Goal: Task Accomplishment & Management: Use online tool/utility

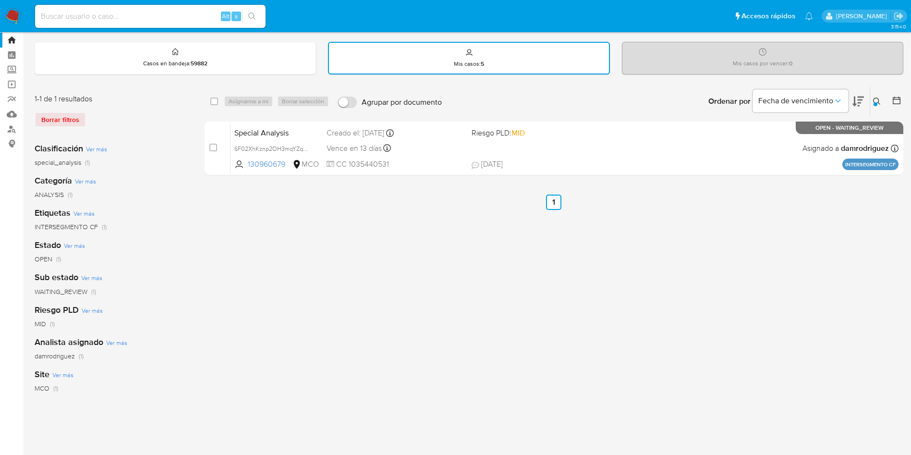
scroll to position [24, 0]
click at [874, 99] on icon at bounding box center [877, 102] width 8 height 8
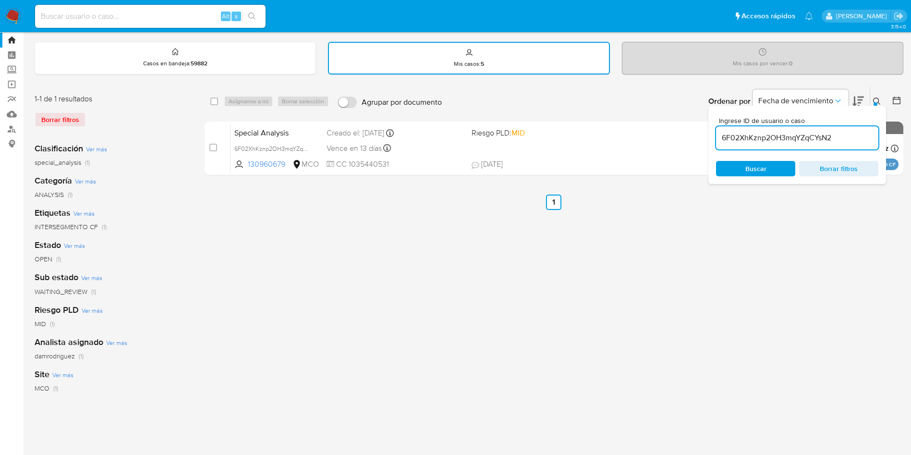
click at [787, 136] on input "6F02XhKznp2OH3mqYZqCYsN2" at bounding box center [797, 138] width 162 height 12
type input "JKBUY9WIwO1F6SHVlNlOC8HQ"
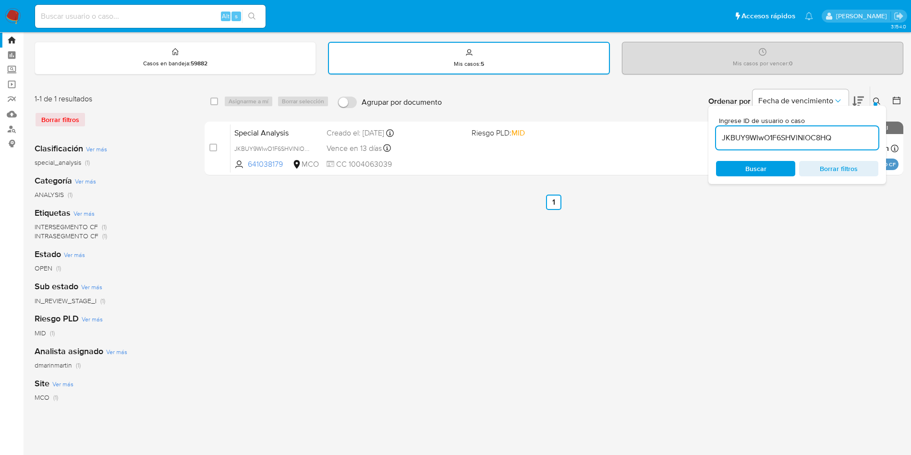
click at [759, 167] on span "Buscar" at bounding box center [755, 168] width 21 height 15
click at [562, 137] on span "Riesgo PLD: MID" at bounding box center [540, 132] width 137 height 12
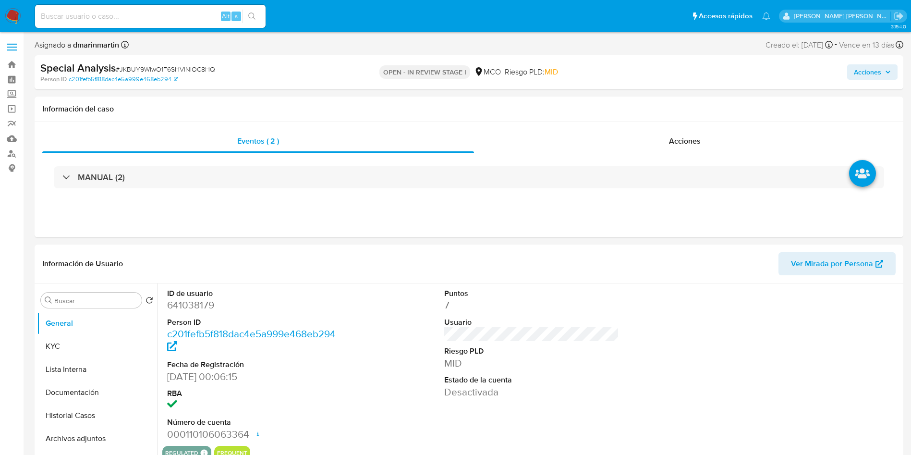
click at [869, 73] on span "Acciones" at bounding box center [867, 71] width 27 height 15
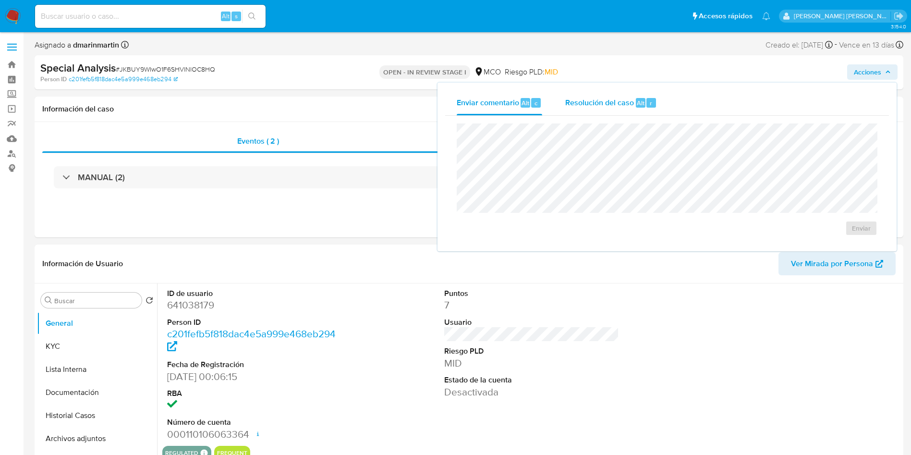
click at [623, 94] on div "Resolución del caso Alt r" at bounding box center [611, 102] width 92 height 25
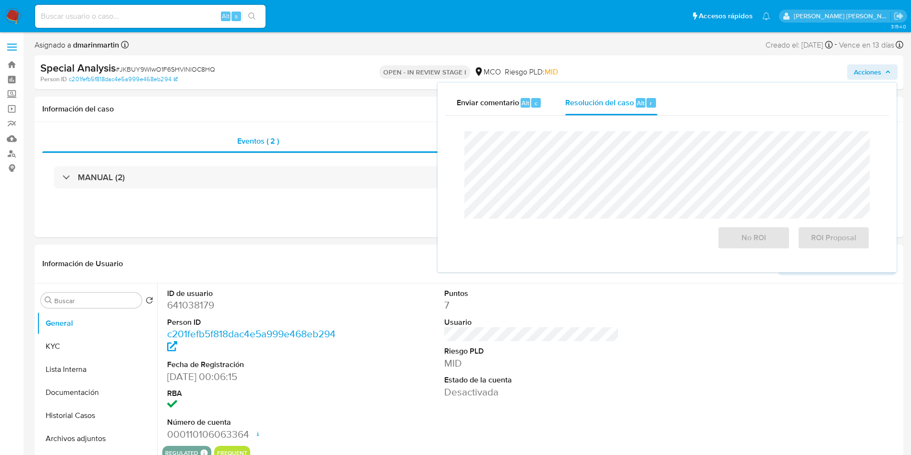
select select "10"
click at [843, 237] on span "ROI Proposal" at bounding box center [833, 237] width 47 height 21
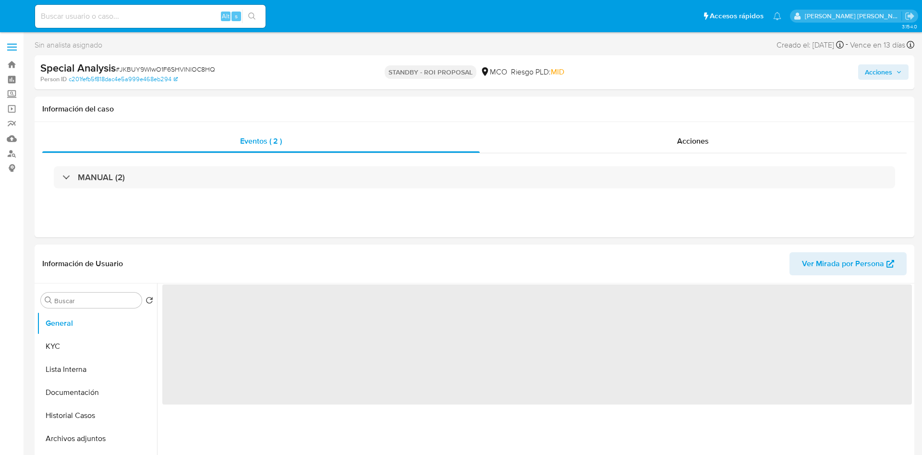
select select "10"
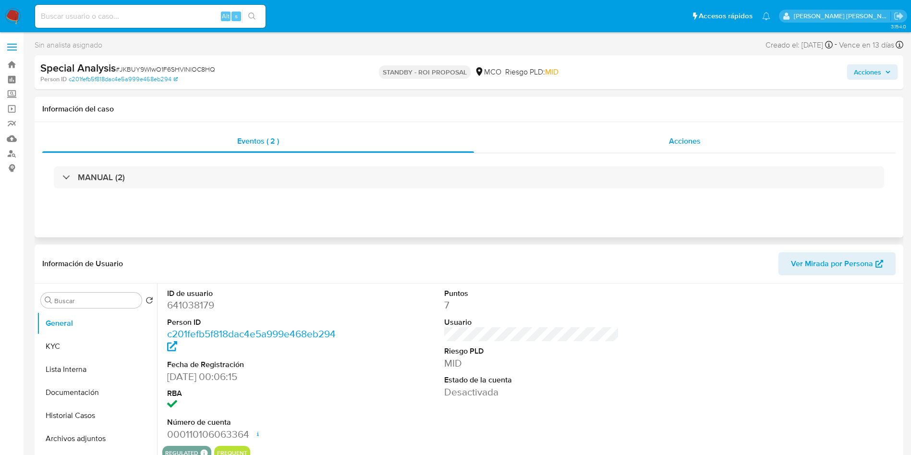
click at [720, 135] on div "Acciones" at bounding box center [685, 141] width 422 height 23
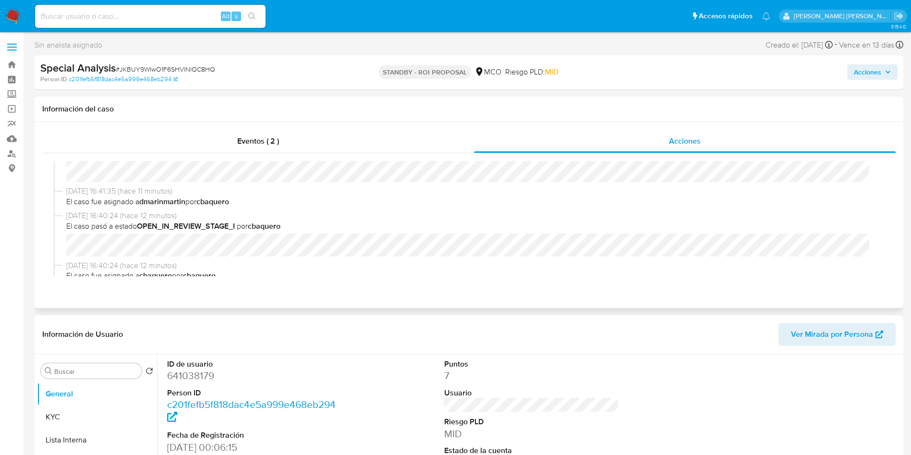
scroll to position [83, 0]
